Goal: Consume media (video, audio)

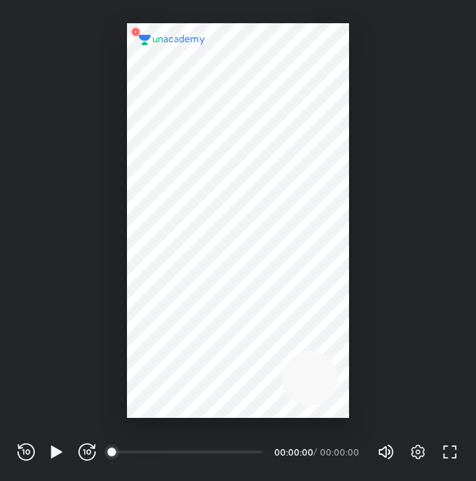
scroll to position [481, 476]
click at [58, 456] on icon "button" at bounding box center [56, 451] width 17 height 17
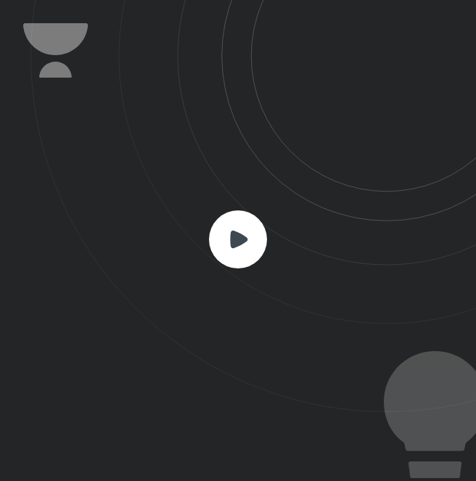
click at [246, 246] on rect at bounding box center [238, 239] width 58 height 58
click at [231, 230] on rect at bounding box center [238, 239] width 58 height 58
click at [232, 246] on icon at bounding box center [238, 238] width 17 height 17
click at [232, 245] on icon at bounding box center [238, 238] width 17 height 17
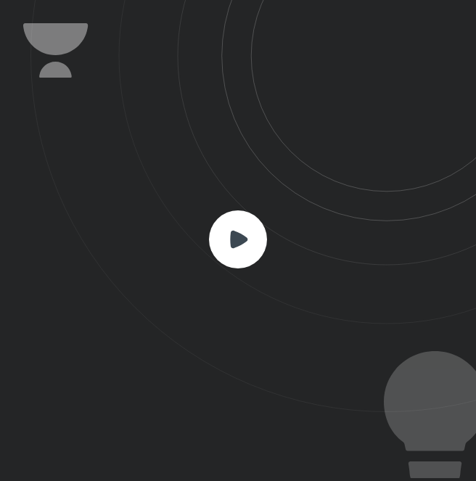
click at [259, 244] on rect at bounding box center [238, 239] width 58 height 58
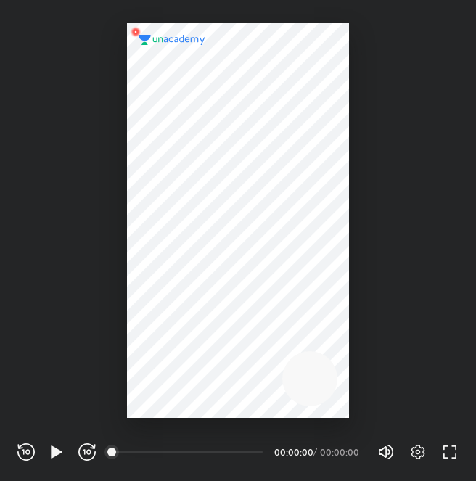
click at [46, 450] on div "REWIND (J) PLAY (K) FORWARD (L)" at bounding box center [56, 451] width 78 height 17
click at [63, 450] on icon "button" at bounding box center [56, 451] width 17 height 17
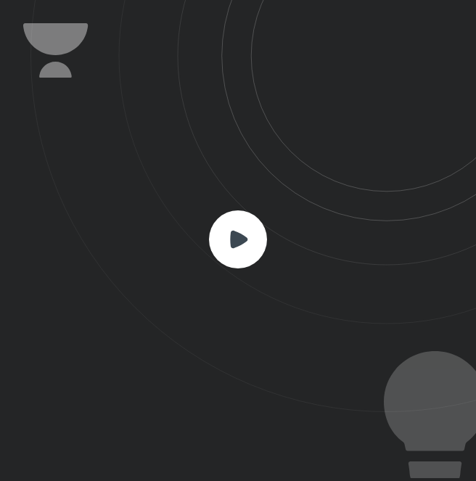
click at [212, 247] on rect at bounding box center [238, 239] width 58 height 58
click at [228, 249] on rect at bounding box center [238, 239] width 58 height 58
click at [244, 234] on rect at bounding box center [238, 239] width 58 height 58
